Goal: Use online tool/utility: Utilize a website feature to perform a specific function

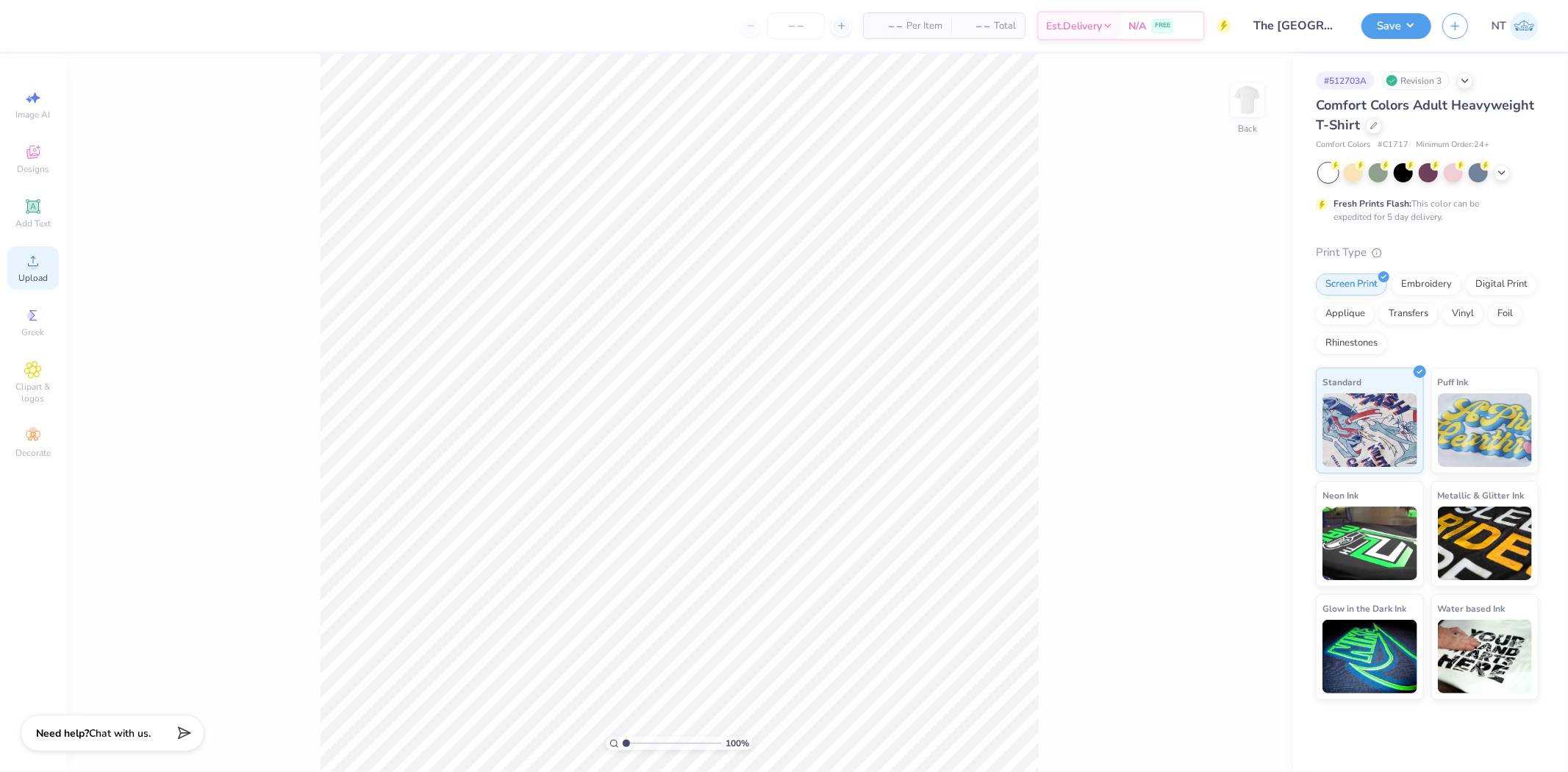
click at [47, 261] on div "Upload" at bounding box center [32, 267] width 51 height 44
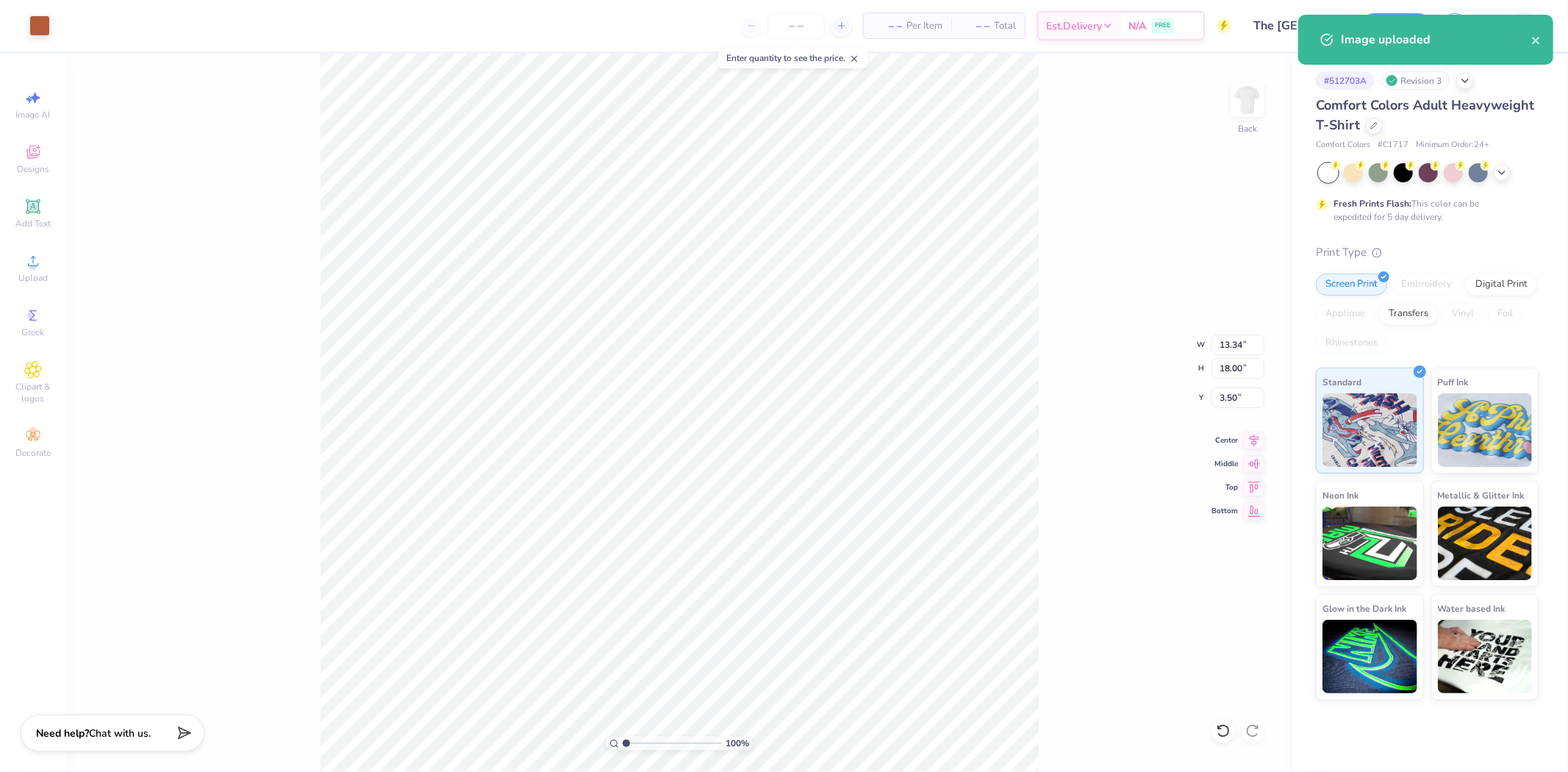
click at [1050, 465] on div "100 % Back W 13.34 13.34 " H 18.00 18.00 " Y 3.50 3.50 " Center Middle Top Bott…" at bounding box center [679, 413] width 1226 height 718
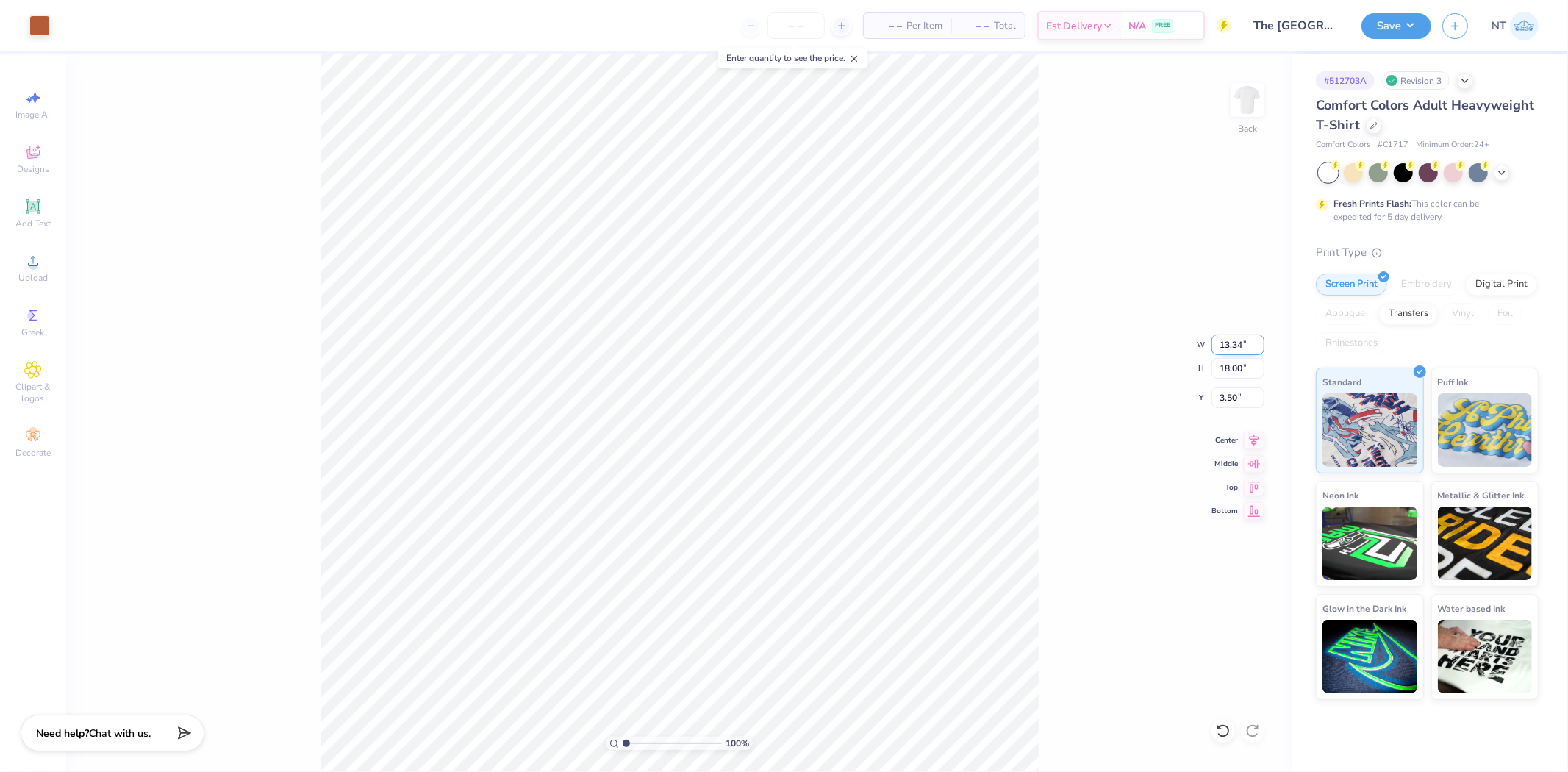
click at [1217, 351] on input "13.34" at bounding box center [1237, 345] width 53 height 21
click at [1230, 365] on input "18.00" at bounding box center [1237, 369] width 53 height 21
type input "15"
type input "11.12"
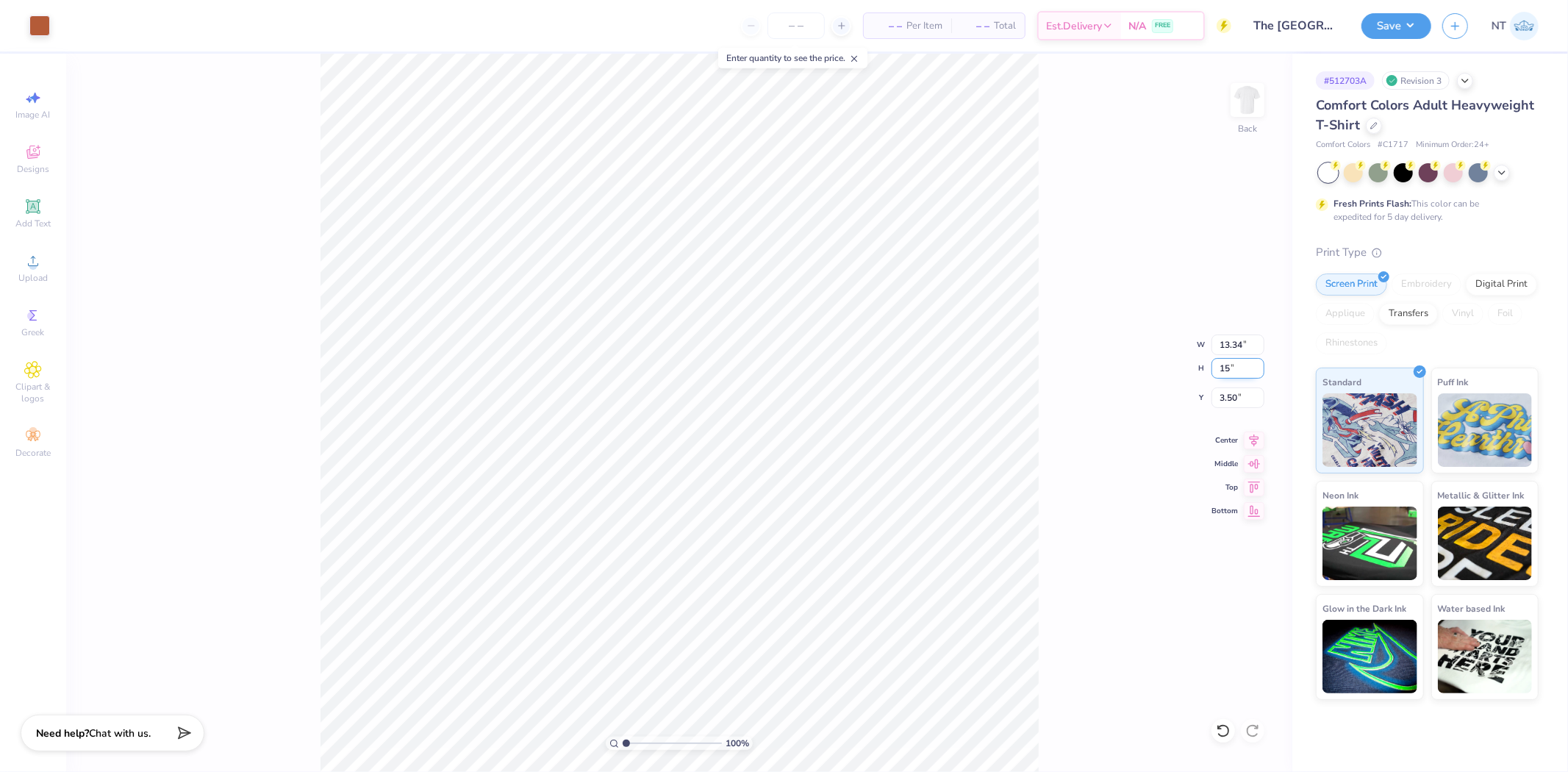
type input "15.00"
type input "5.00"
click at [1236, 369] on input "15.00" at bounding box center [1237, 369] width 53 height 21
type input "13"
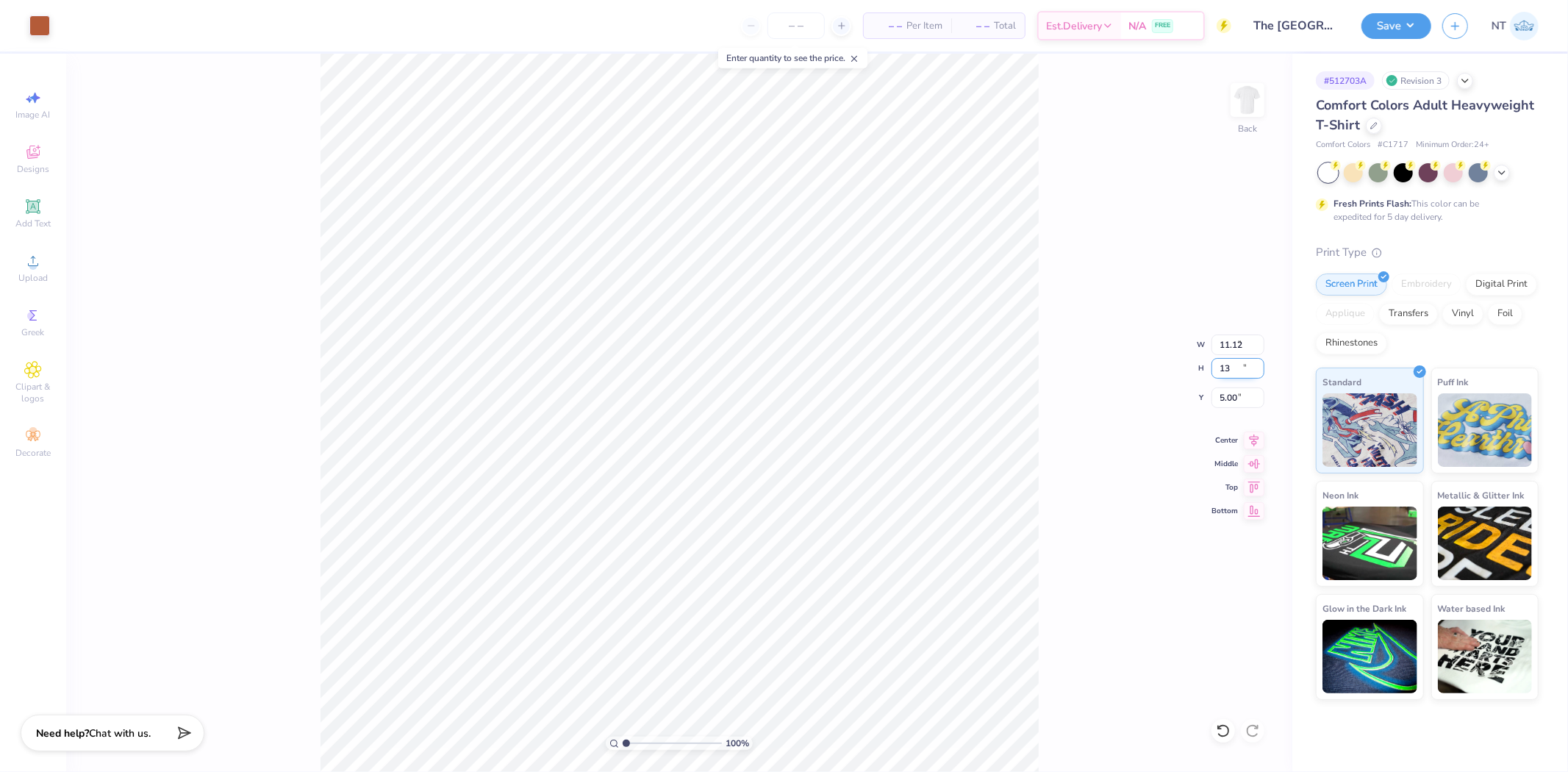
type input "9.64"
type input "13.00"
click at [1226, 390] on input "6.00" at bounding box center [1237, 398] width 53 height 21
type input "3.00"
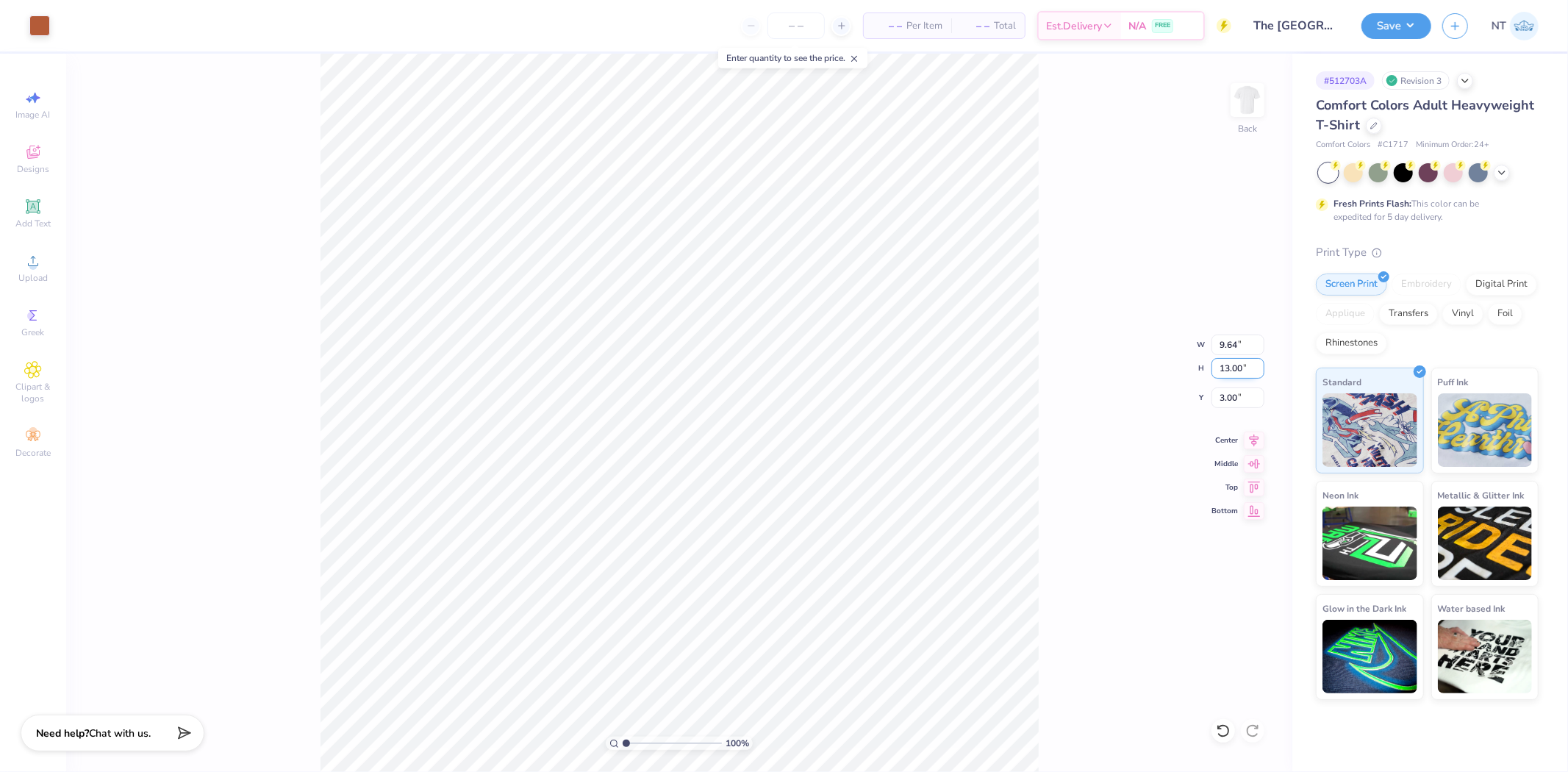
click at [1231, 361] on input "13.00" at bounding box center [1237, 369] width 53 height 21
type input "15"
type input "11.12"
type input "15.00"
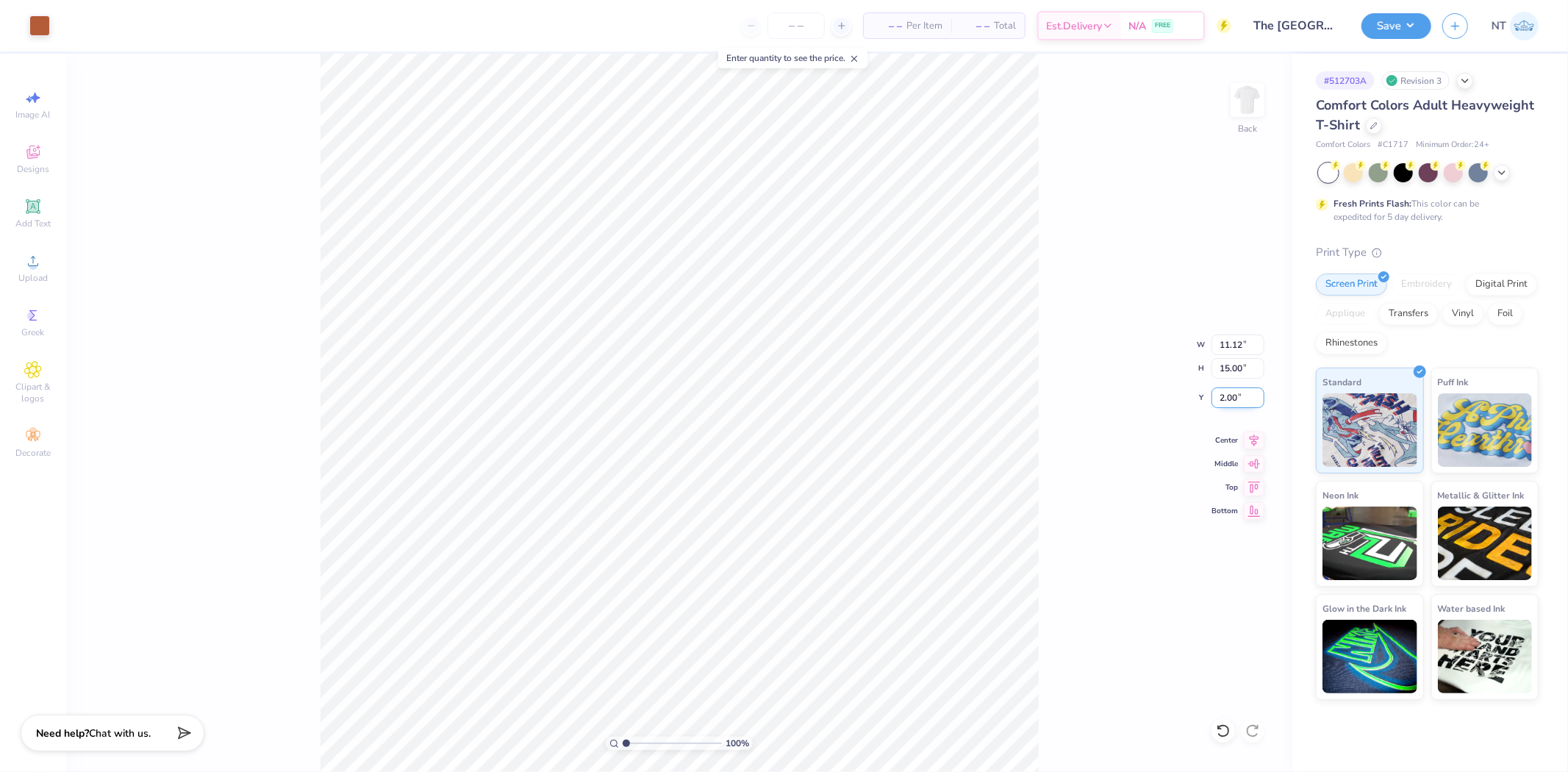
click at [1229, 391] on input "2.00" at bounding box center [1237, 398] width 53 height 21
type input "3.00"
type input "1"
click at [1231, 380] on div "100 % Back W 11.12 11.12 " H 15.00 15.00 " Y 3.00 3.00 " Center Middle Top Bott…" at bounding box center [679, 413] width 1226 height 718
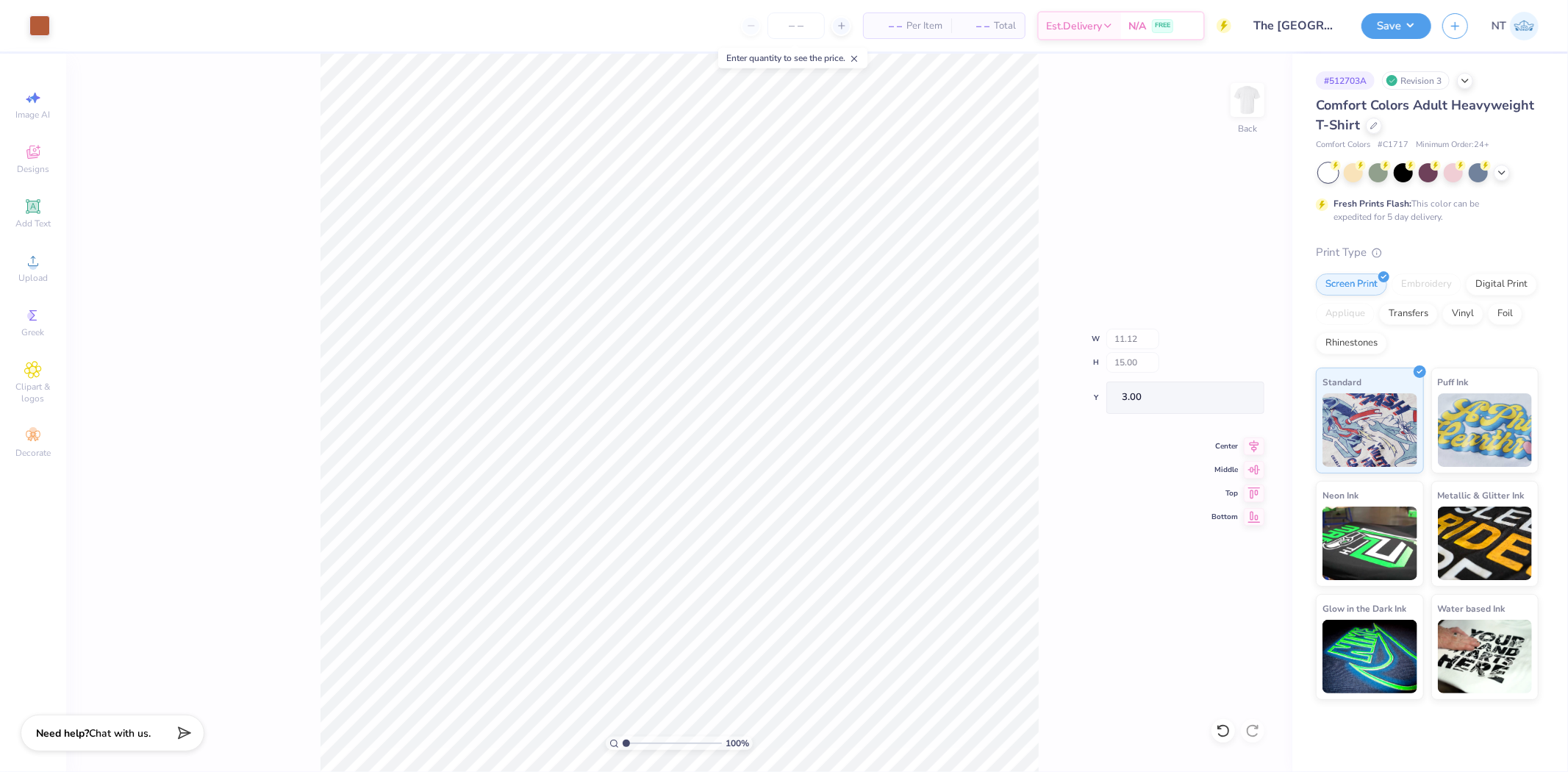
drag, startPoint x: 1231, startPoint y: 380, endPoint x: 1230, endPoint y: 399, distance: 19.0
click at [1231, 380] on div "100 % Back W 11.12 H 15.00 Y 3.00 Center Middle Top Bottom" at bounding box center [679, 413] width 1226 height 718
click at [1237, 399] on input "3.00" at bounding box center [1237, 398] width 53 height 21
click at [1239, 395] on input "3.00" at bounding box center [1237, 398] width 53 height 21
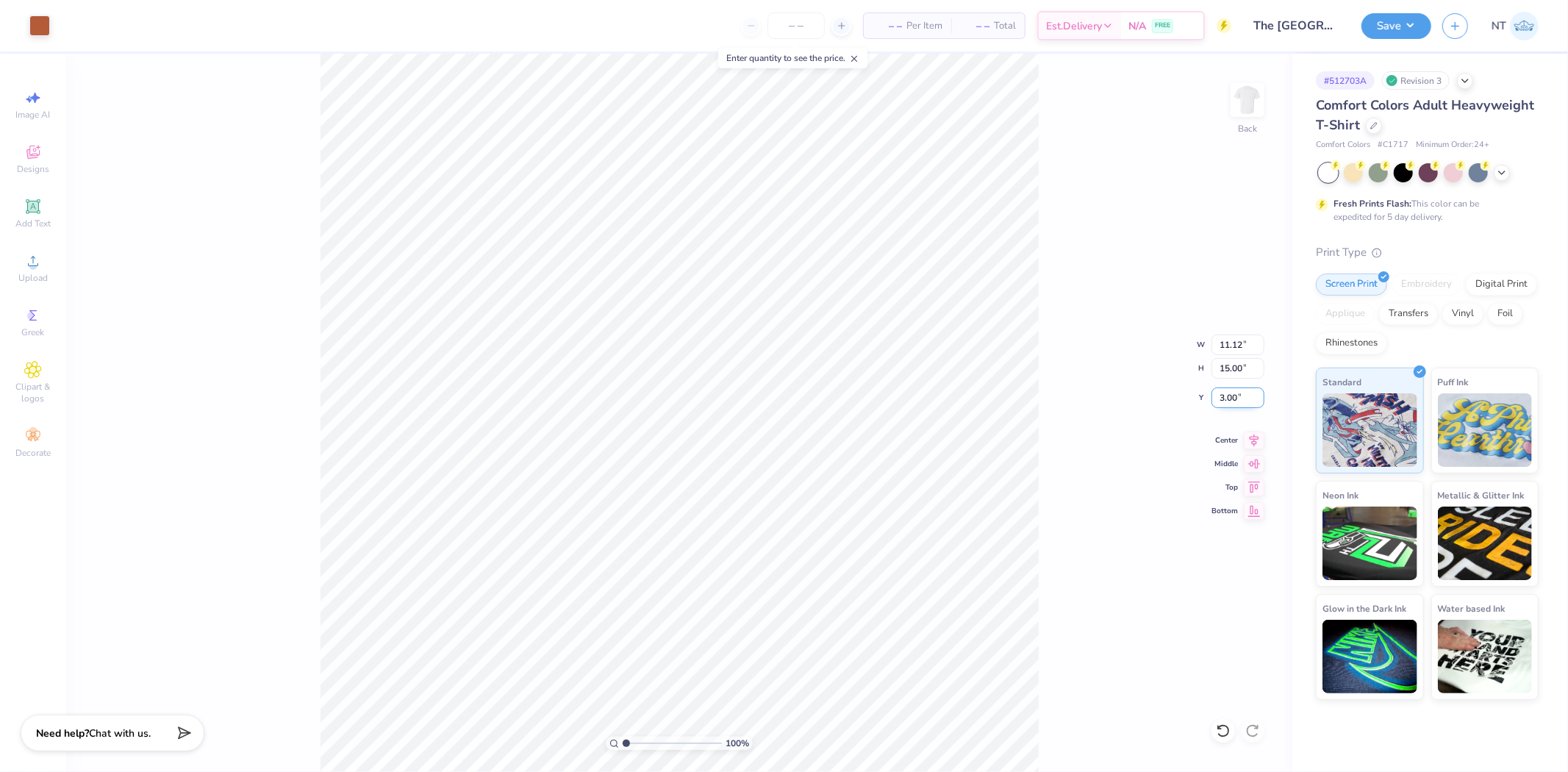
click at [1239, 395] on input "3.00" at bounding box center [1237, 398] width 53 height 21
click at [1219, 392] on input "3.00" at bounding box center [1237, 398] width 53 height 21
type input "2.50"
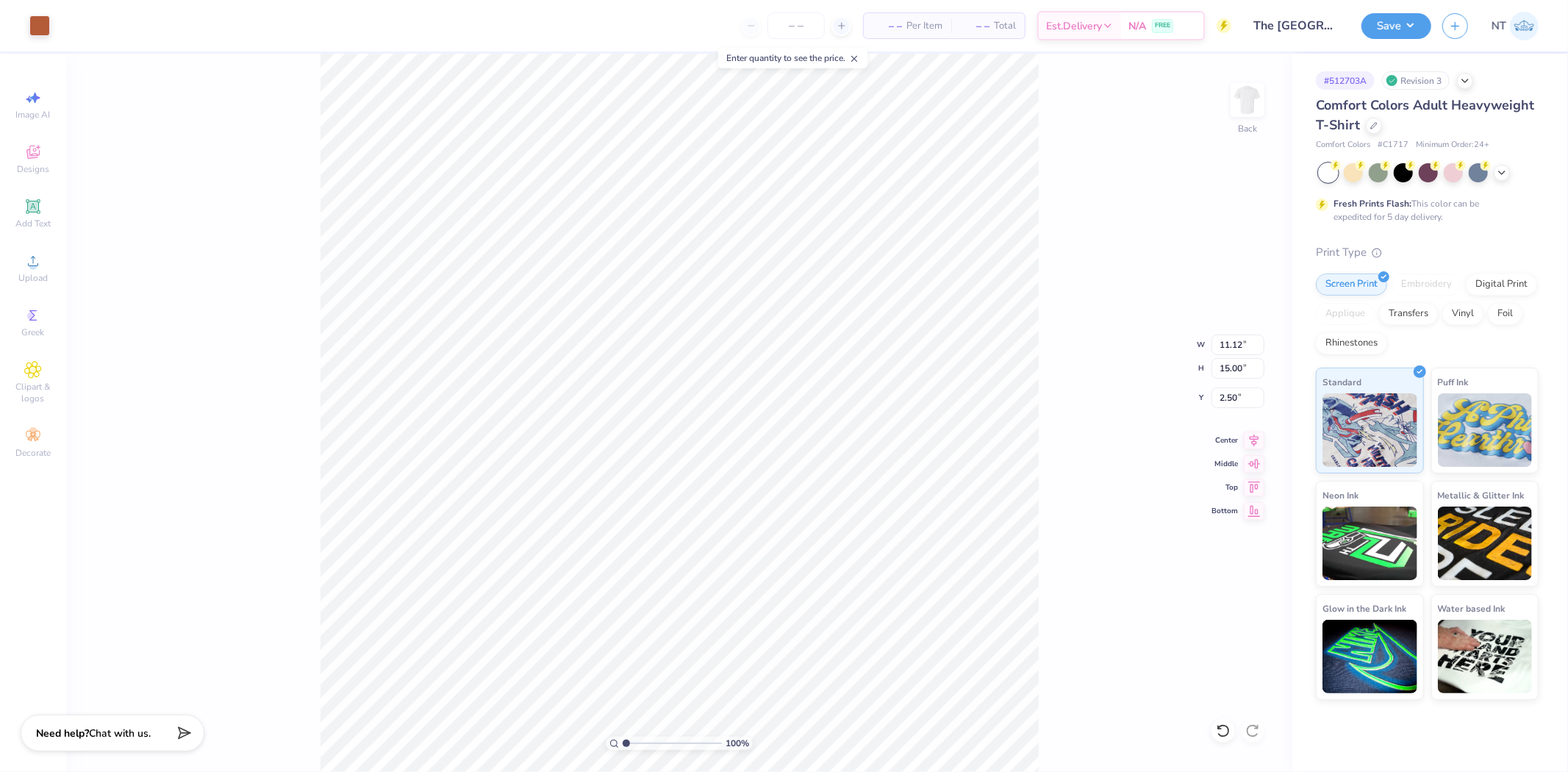
click at [1067, 388] on div "100 % Back W 11.12 11.12 " H 15.00 15.00 " Y 2.50 2.50 " Center Middle Top Bott…" at bounding box center [679, 413] width 1226 height 718
click at [1052, 423] on div "100 % Back W 11.12 11.12 " H 15.00 15.00 " Y 2.50 2.50 " Center Middle Top Bott…" at bounding box center [679, 413] width 1226 height 718
type input "1"
click at [1386, 25] on button "Save" at bounding box center [1396, 24] width 70 height 26
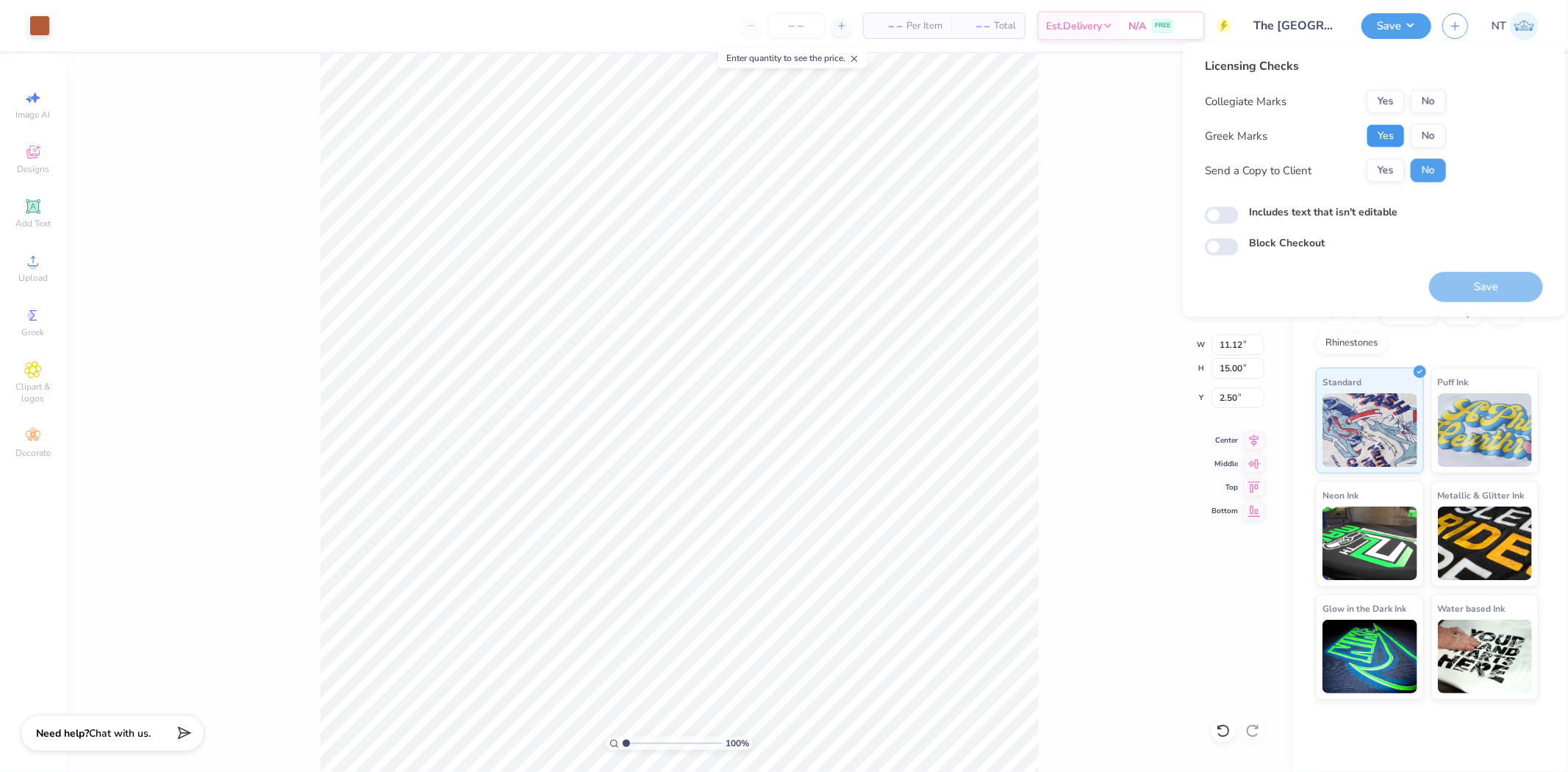
click at [1397, 143] on button "Yes" at bounding box center [1385, 136] width 38 height 24
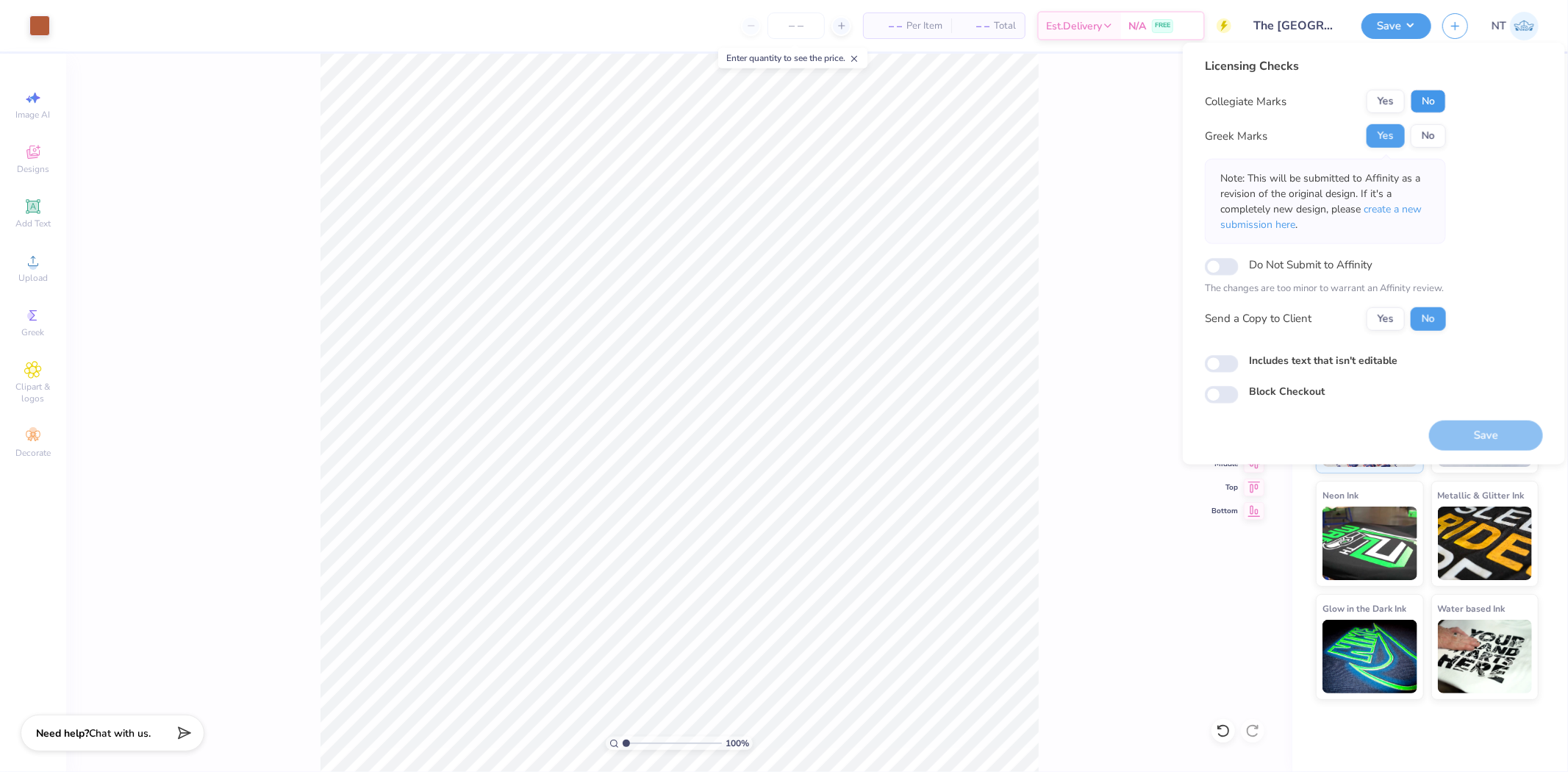
click at [1438, 107] on button "No" at bounding box center [1428, 101] width 36 height 24
click at [1214, 363] on input "Includes text that isn't editable" at bounding box center [1222, 364] width 34 height 17
checkbox input "true"
click at [1472, 434] on button "Save" at bounding box center [1486, 435] width 114 height 30
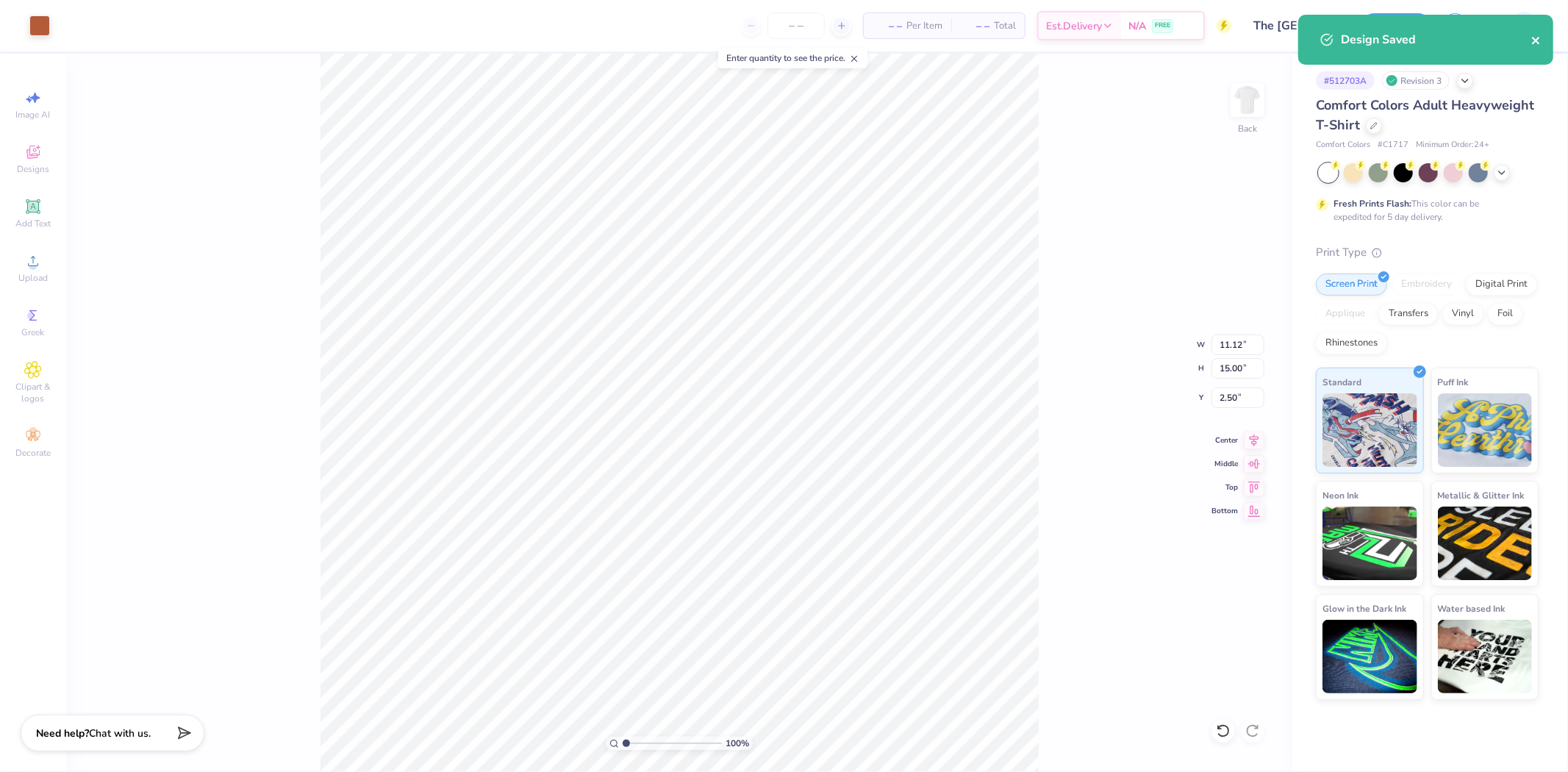
click at [1531, 45] on div "Design Saved" at bounding box center [1436, 40] width 191 height 17
